Goal: Task Accomplishment & Management: Manage account settings

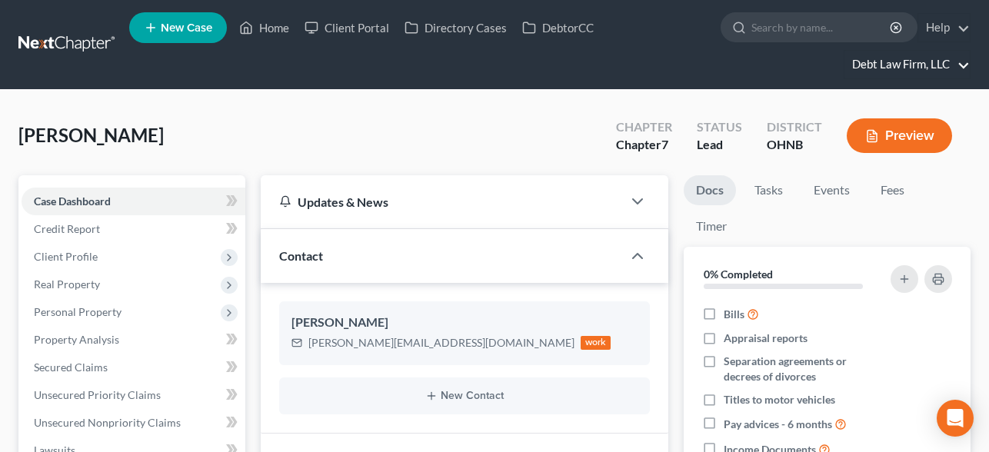
click at [905, 76] on link "Debt Law Firm, LLC" at bounding box center [907, 65] width 125 height 28
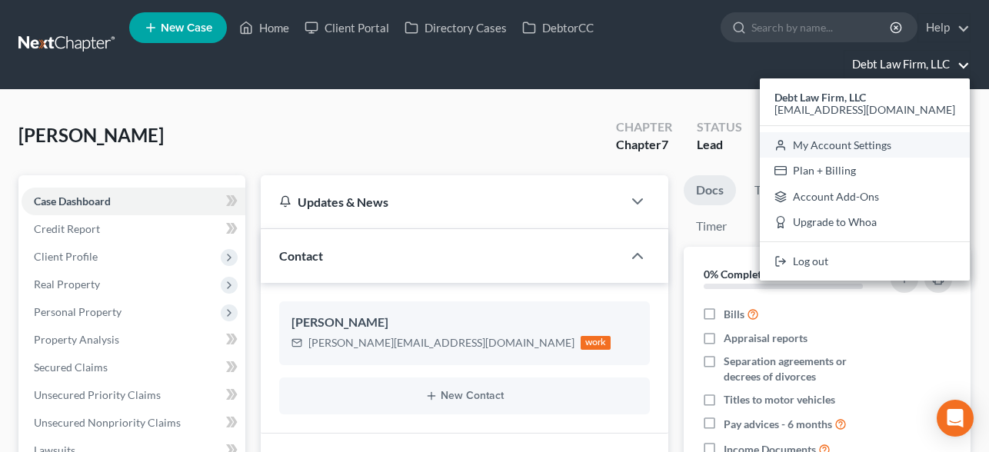
click at [882, 145] on link "My Account Settings" at bounding box center [865, 145] width 210 height 26
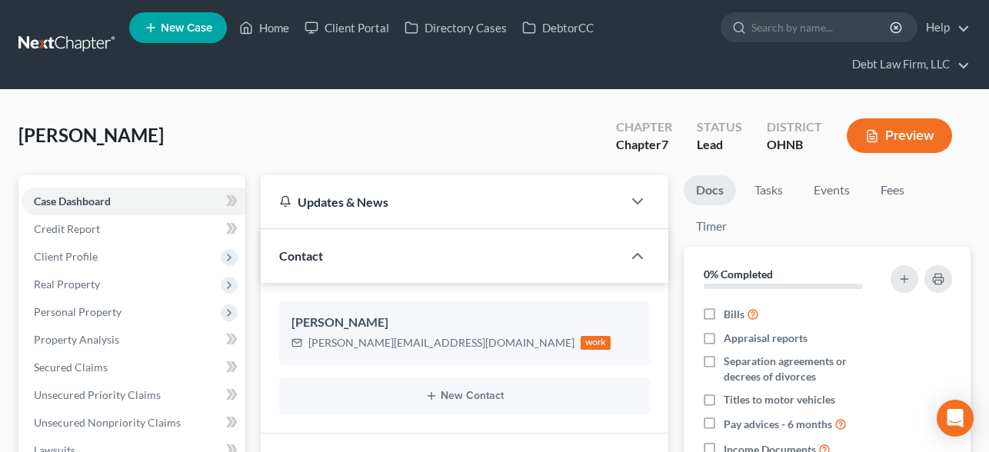
select select "61"
select select "24"
select select "36"
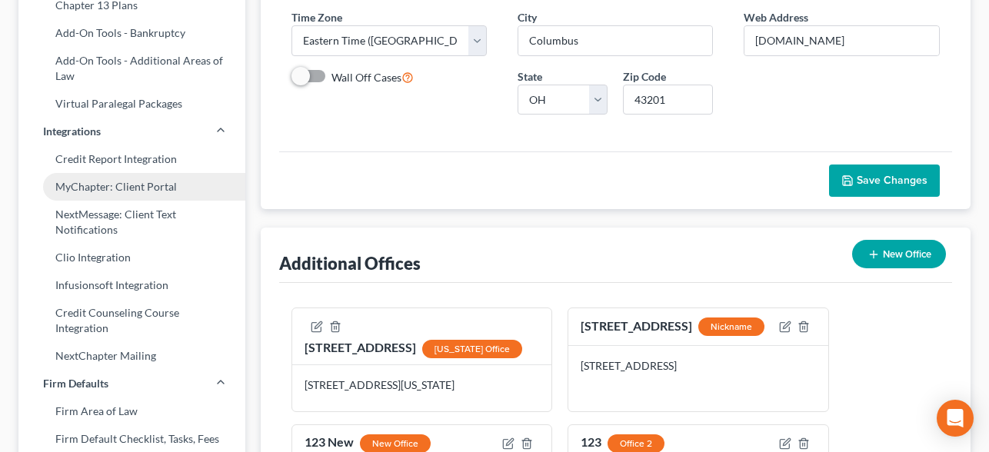
click at [139, 186] on link "MyChapter: Client Portal" at bounding box center [131, 187] width 227 height 28
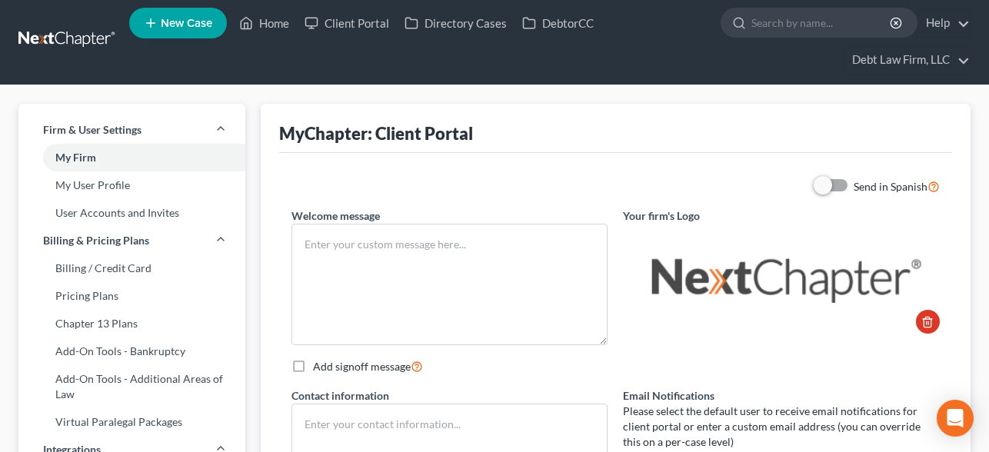
type textarea "Test"
type textarea "Debt Law Firm, LLC [STREET_ADDRESS] [PHONE_NUMBER]"
type input "[PERSON_NAME][EMAIL_ADDRESS][PERSON_NAME][DOMAIN_NAME]"
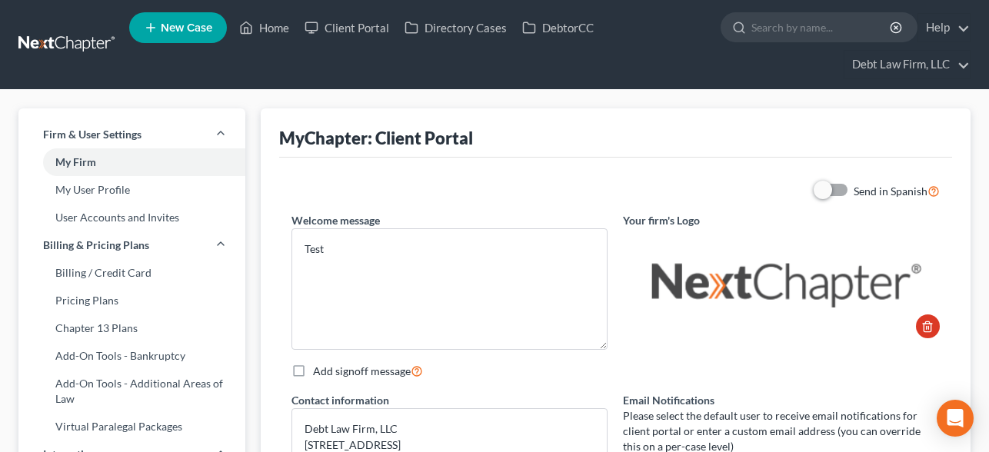
click at [88, 42] on link at bounding box center [67, 45] width 98 height 28
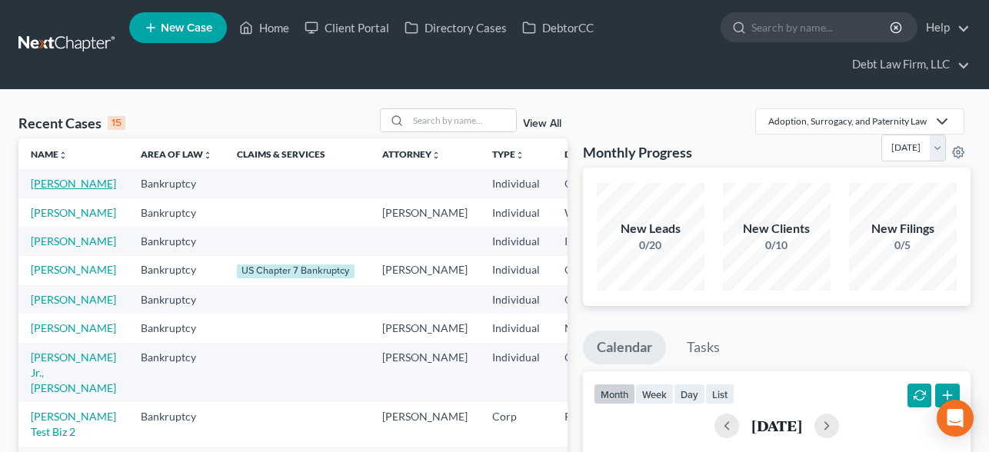
click at [45, 185] on link "[PERSON_NAME]" at bounding box center [73, 183] width 85 height 13
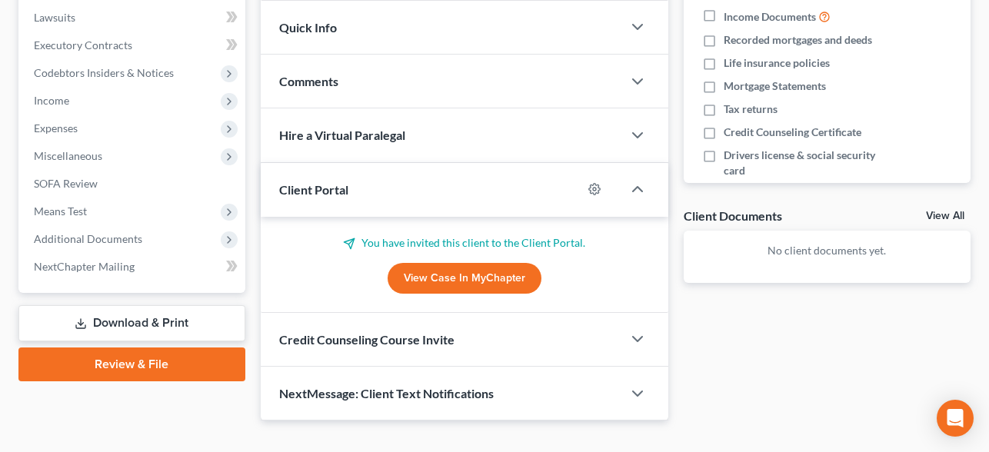
scroll to position [445, 0]
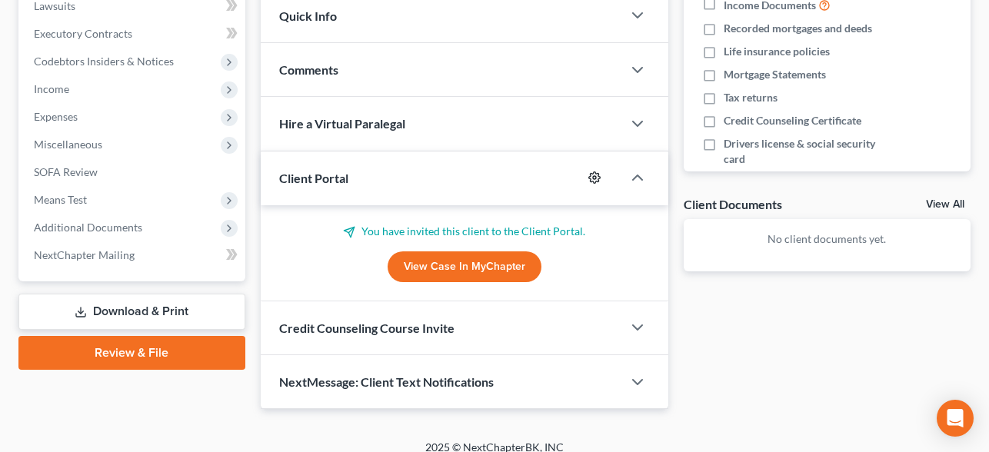
click at [592, 175] on icon "button" at bounding box center [595, 178] width 12 height 12
select select "0"
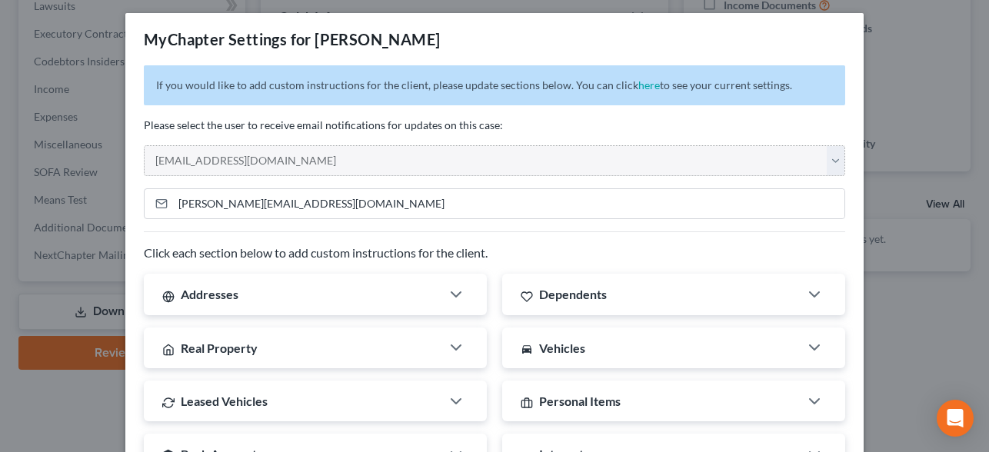
scroll to position [5, 0]
